Goal: Answer question/provide support: Share knowledge or assist other users

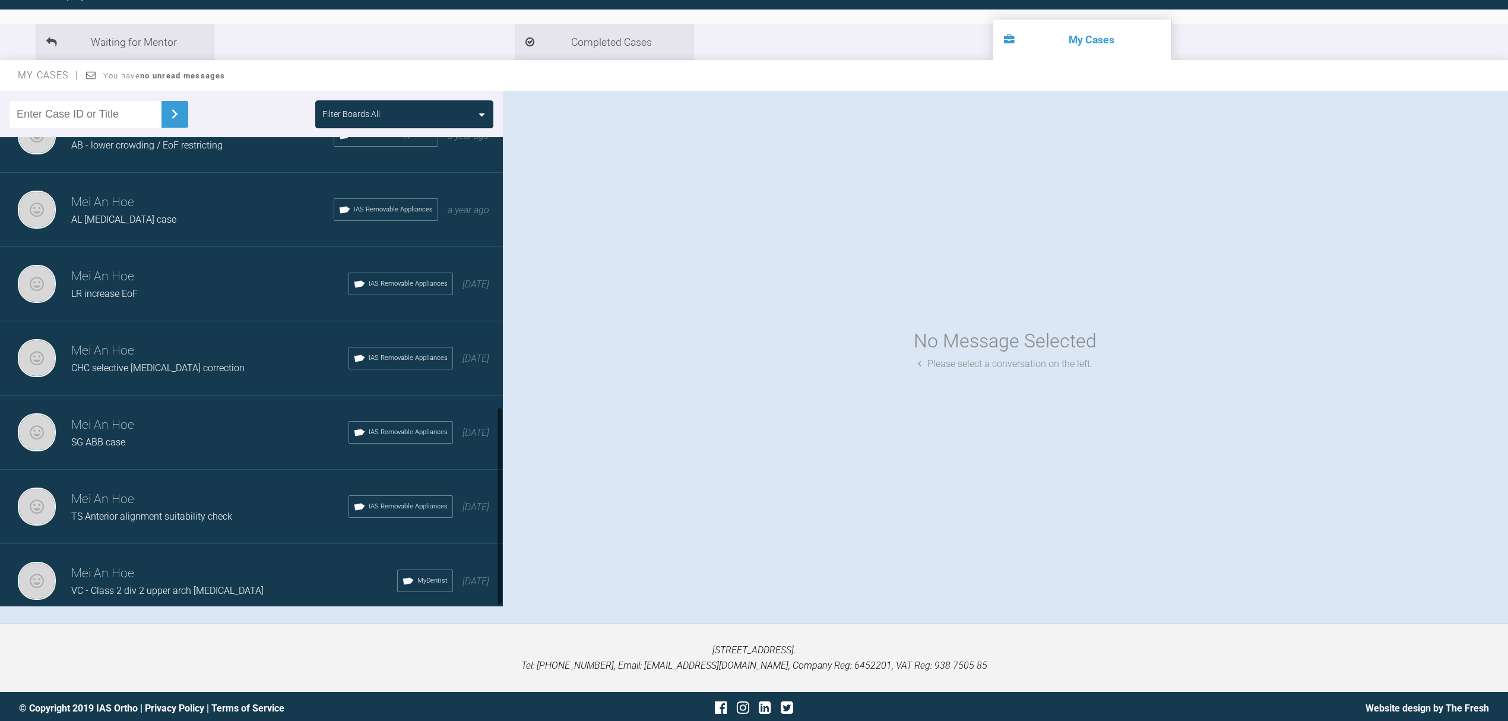
scroll to position [124, 0]
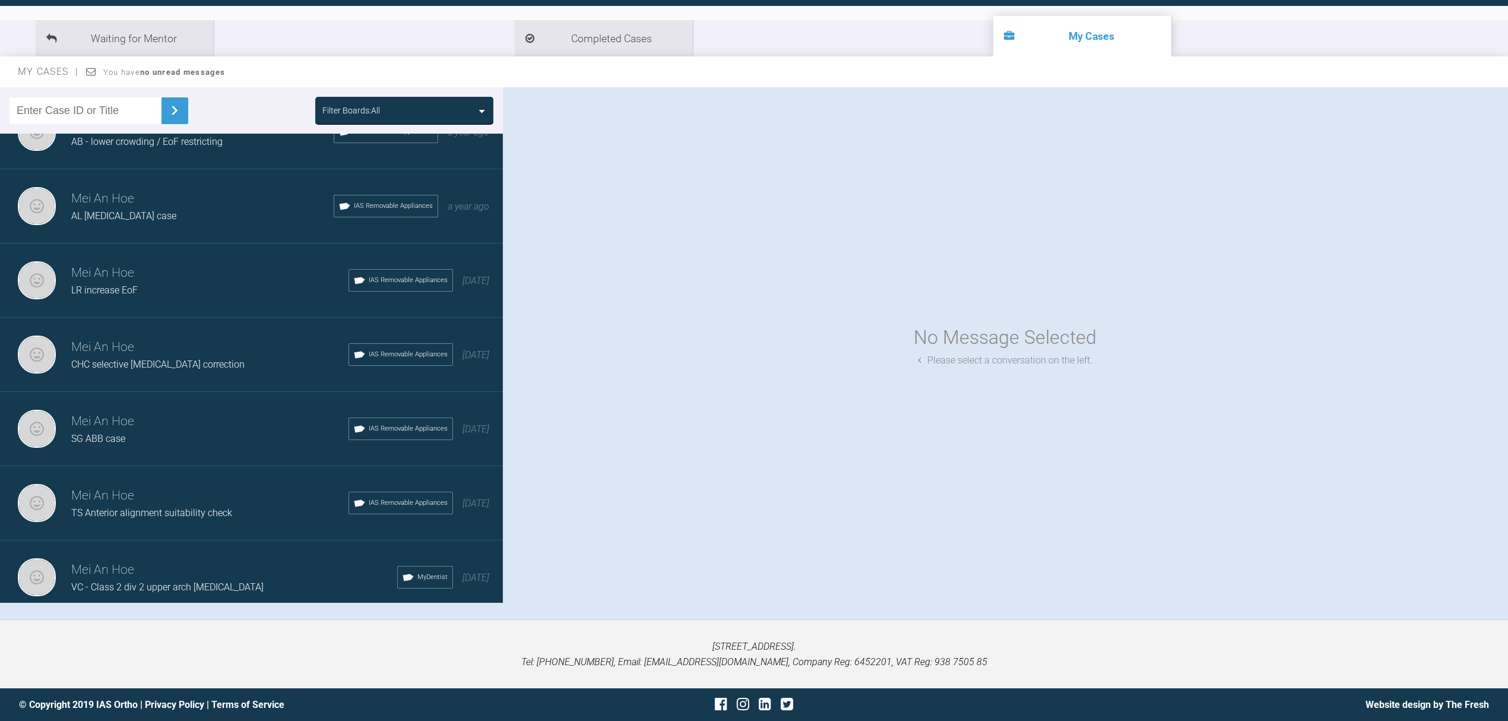
click at [212, 581] on span "VC - Class 2 div 2 upper arch [MEDICAL_DATA]" at bounding box center [167, 586] width 192 height 11
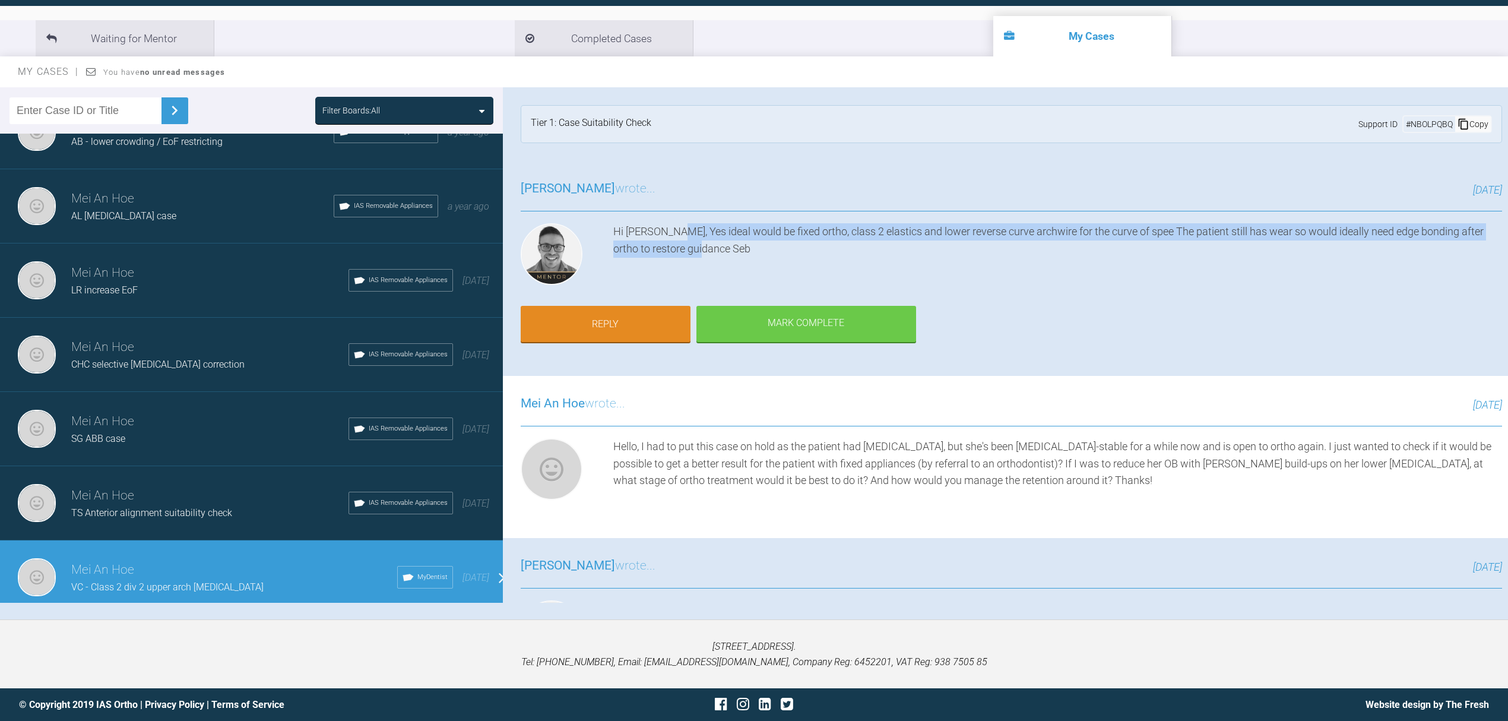
drag, startPoint x: 666, startPoint y: 224, endPoint x: 735, endPoint y: 247, distance: 72.5
click at [735, 247] on div "Hi [PERSON_NAME], Yes ideal would be fixed ortho, class 2 elastics and lower re…" at bounding box center [1057, 256] width 889 height 67
copy div "ideal would be fixed ortho, class 2 elastics and lower reverse curve archwire f…"
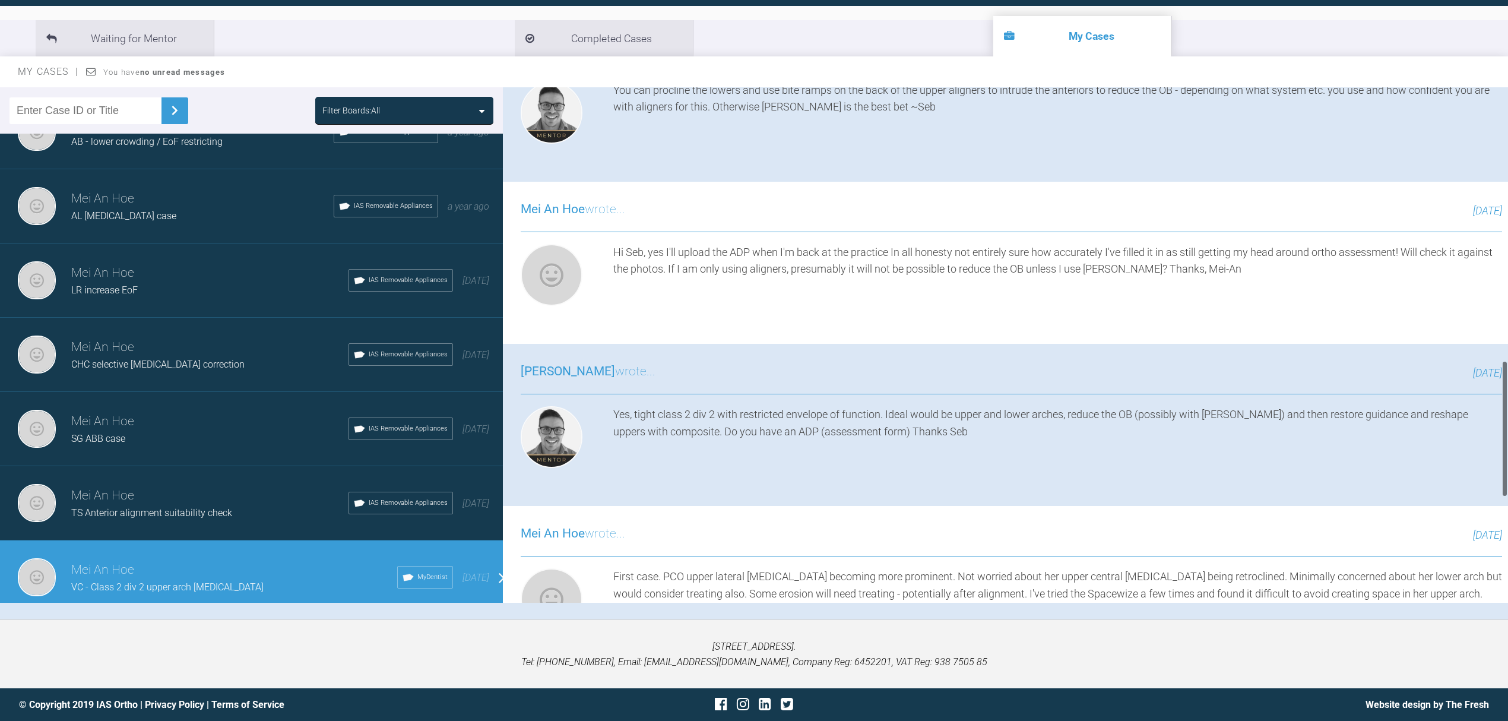
scroll to position [1029, 0]
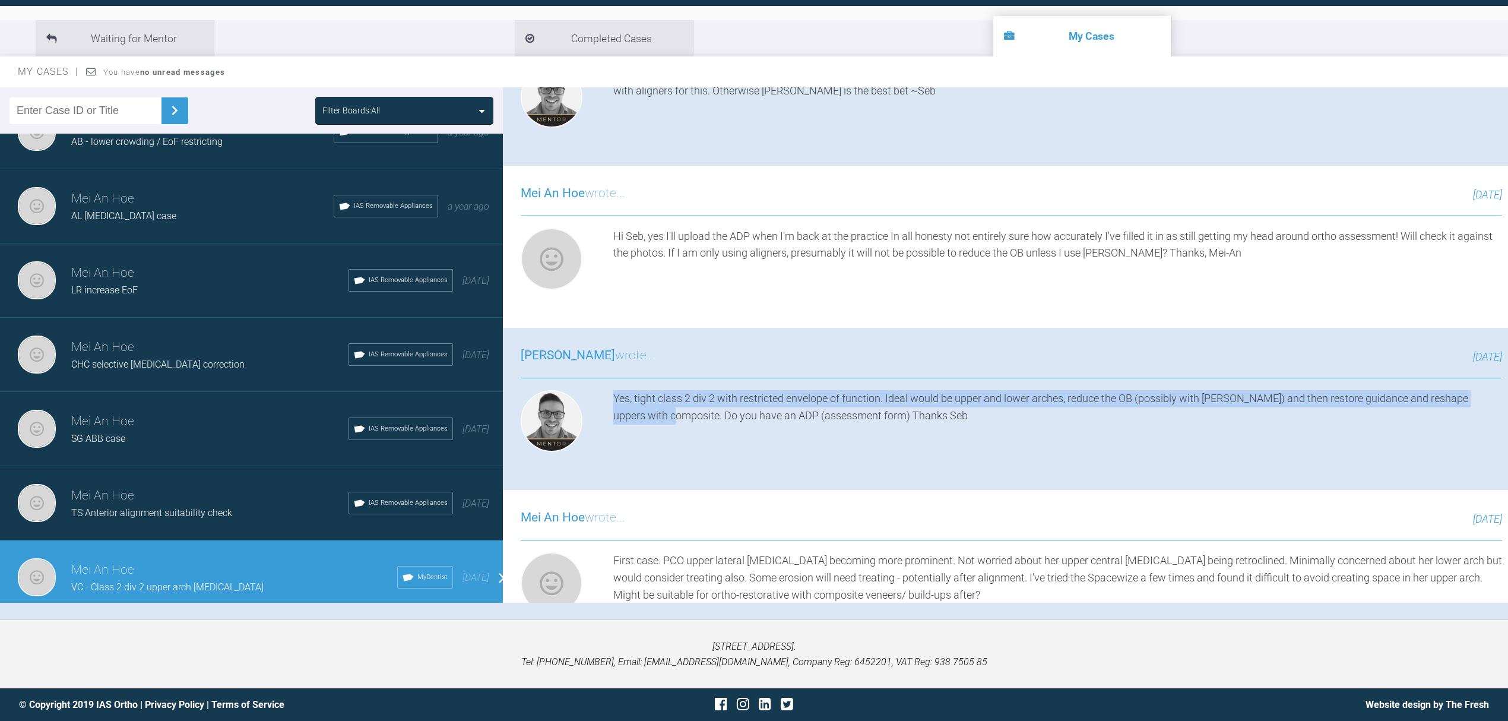
drag, startPoint x: 613, startPoint y: 397, endPoint x: 664, endPoint y: 421, distance: 56.3
click at [664, 421] on div "Yes, tight class 2 div 2 with restricted envelope of function. Ideal would be u…" at bounding box center [1057, 423] width 889 height 67
copy div "Yes, tight class 2 div 2 with restricted envelope of function. Ideal would be u…"
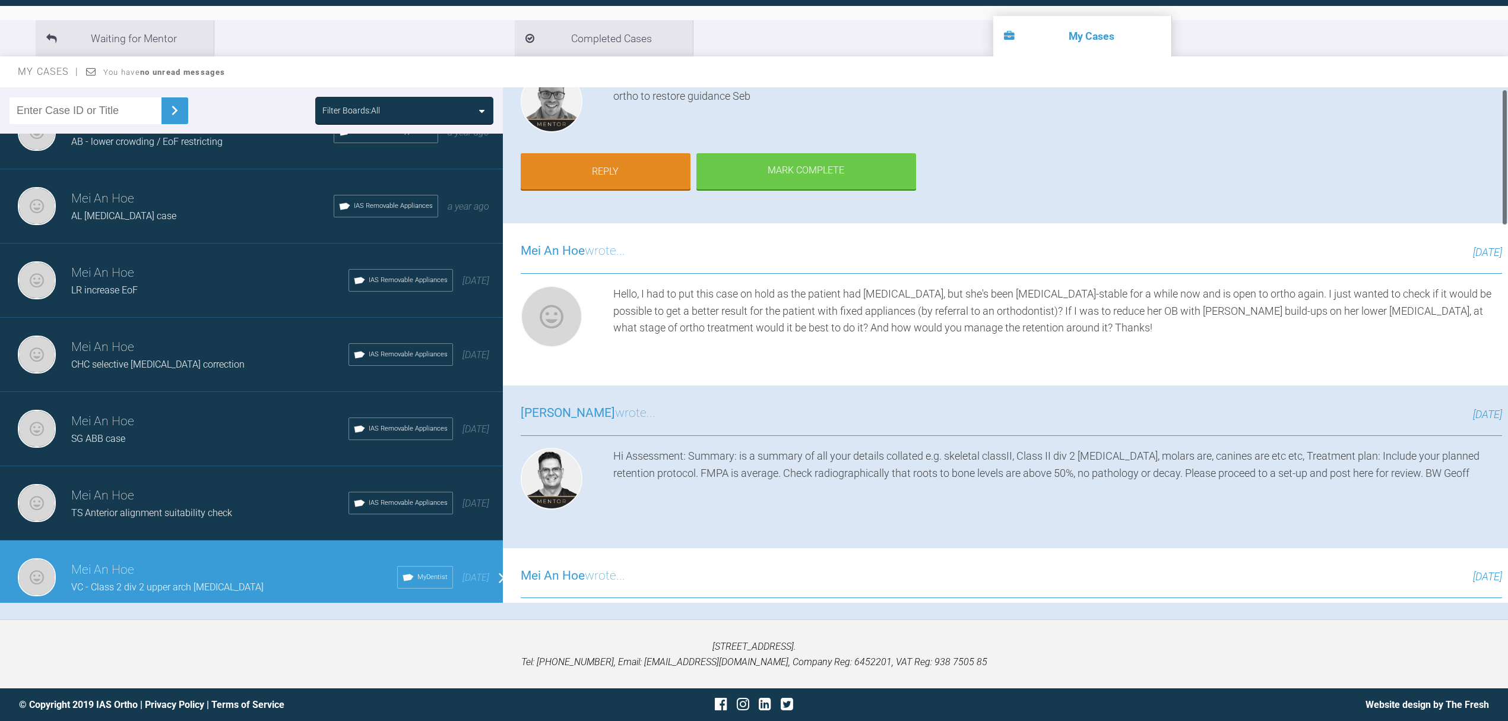
scroll to position [0, 0]
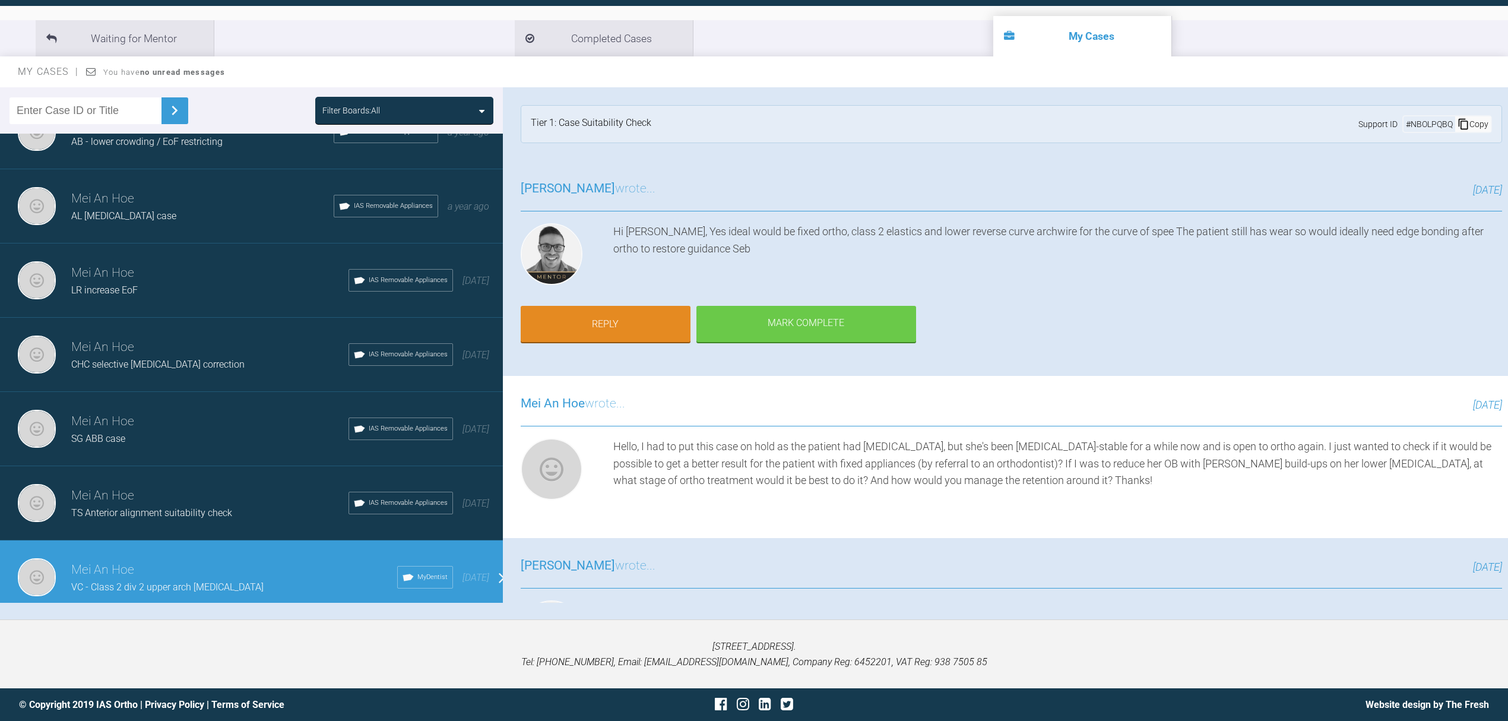
click at [1462, 116] on div "Copy" at bounding box center [1474, 123] width 36 height 15
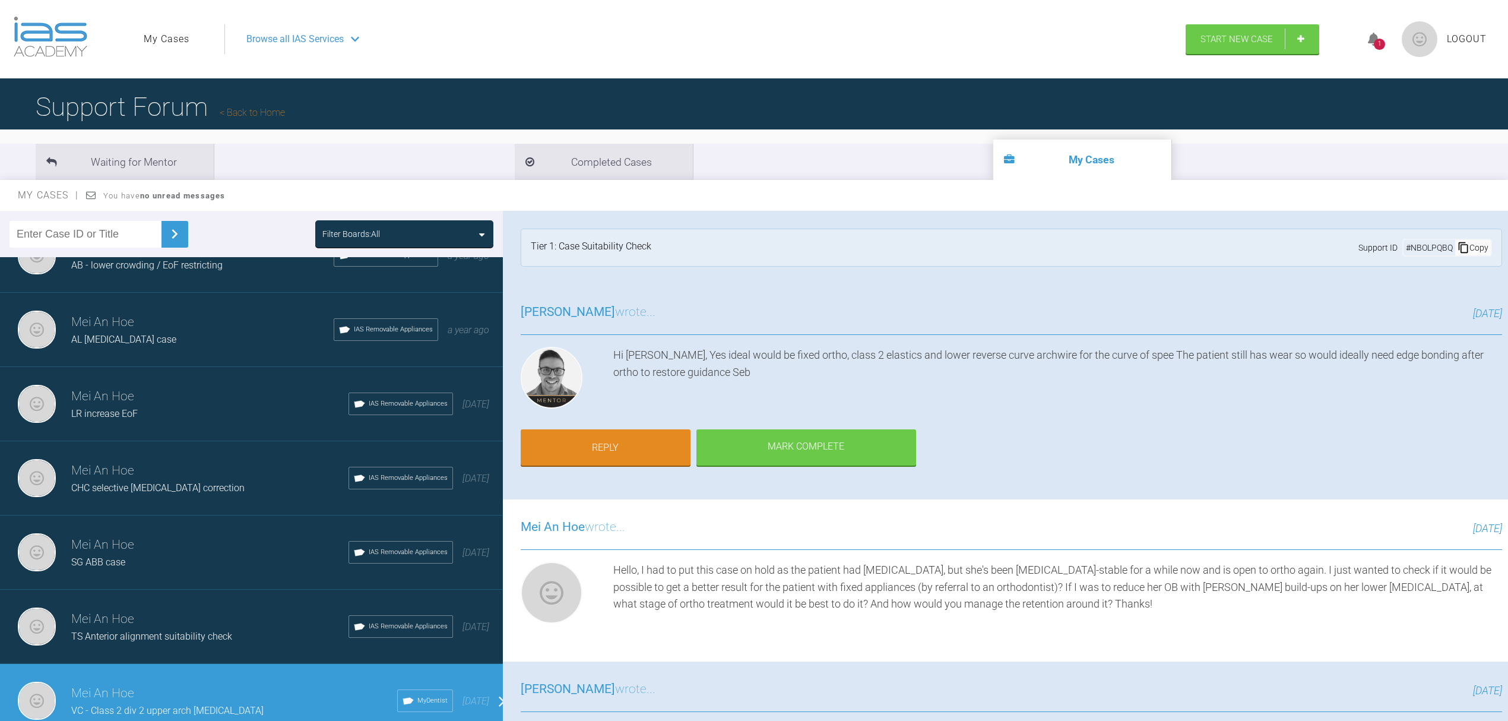
click at [357, 49] on div "Browse all IAS Services" at bounding box center [700, 39] width 929 height 30
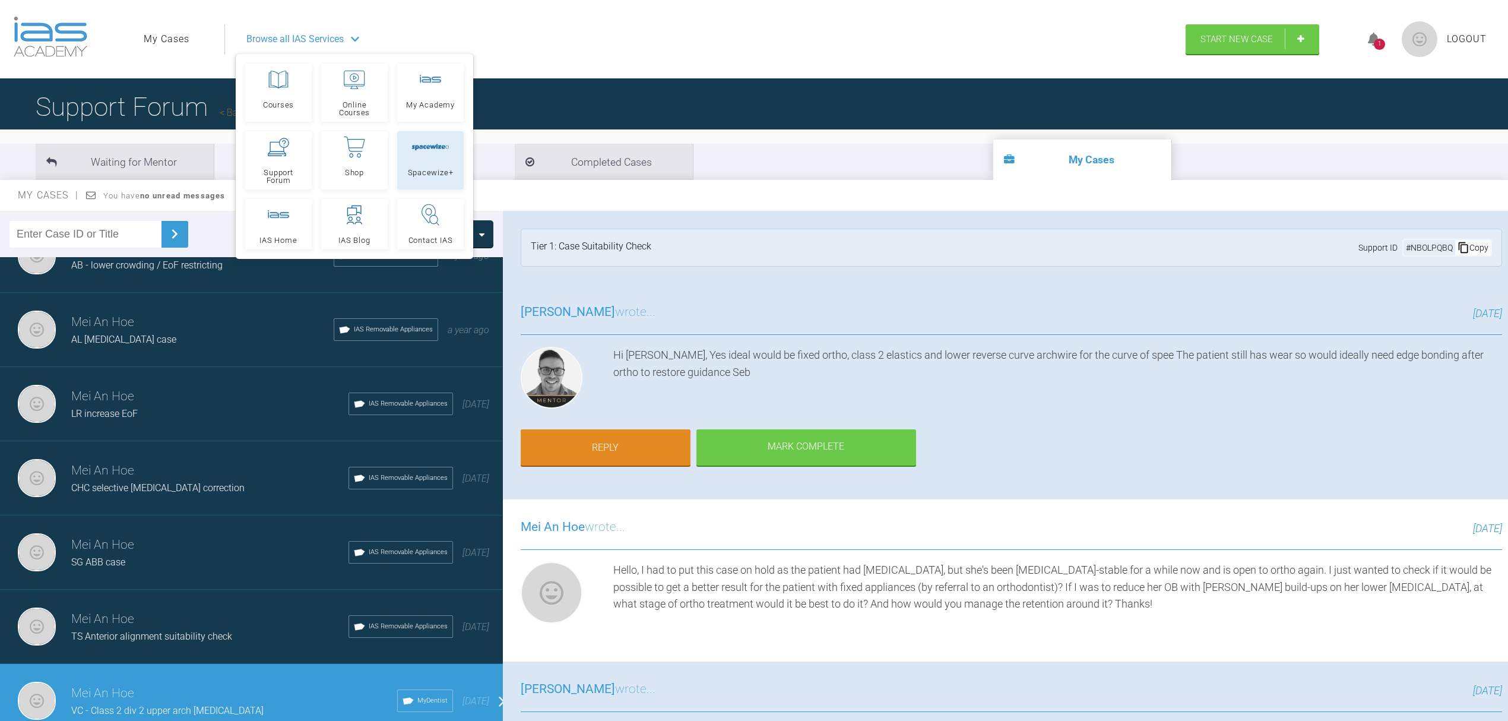
click at [419, 147] on icon at bounding box center [417, 147] width 4 height 5
